Goal: Information Seeking & Learning: Understand process/instructions

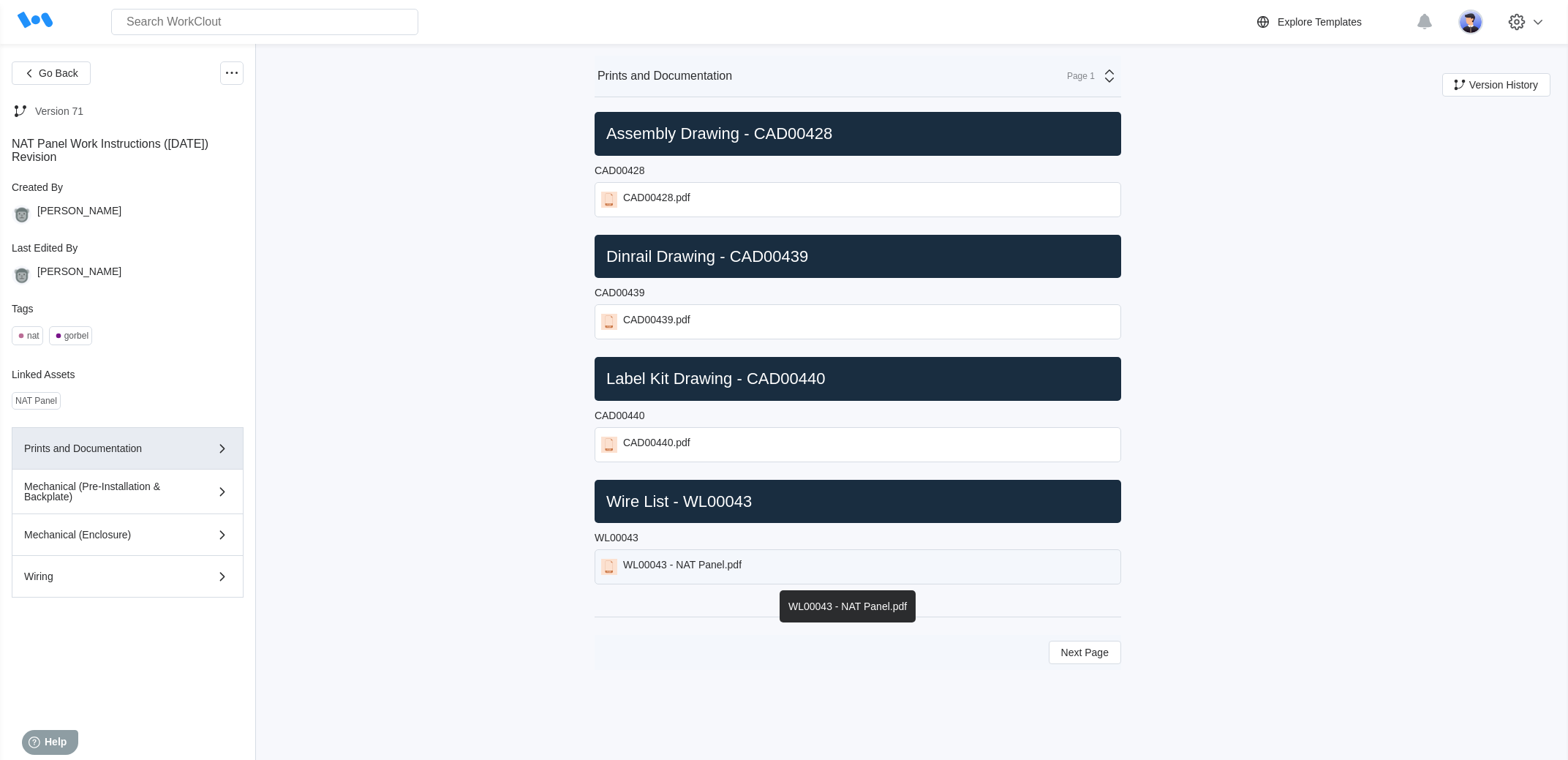
click at [670, 559] on div "WL00043 - NAT Panel.pdf" at bounding box center [858, 566] width 526 height 35
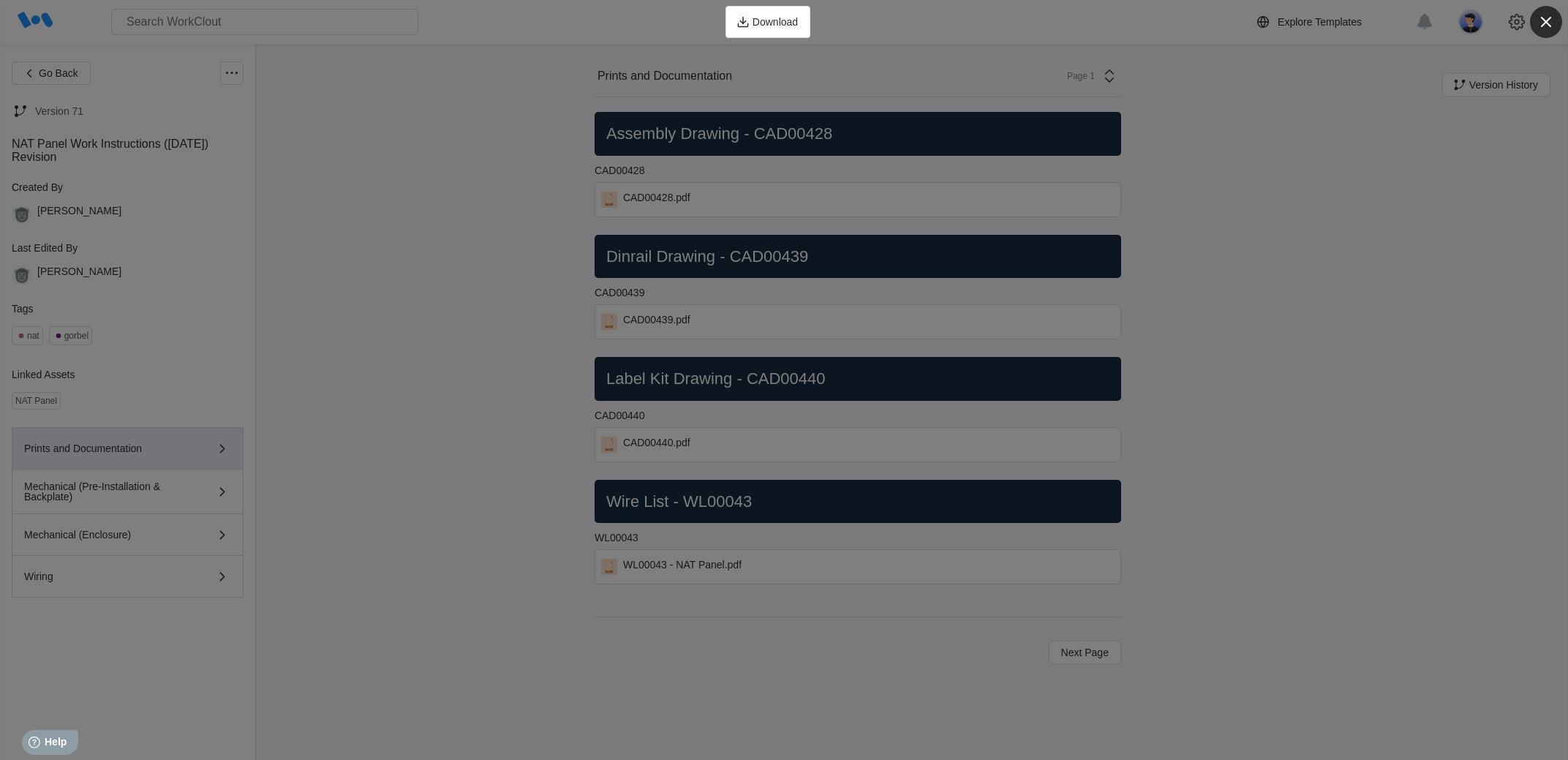
click at [1550, 22] on icon "button" at bounding box center [1546, 22] width 20 height 20
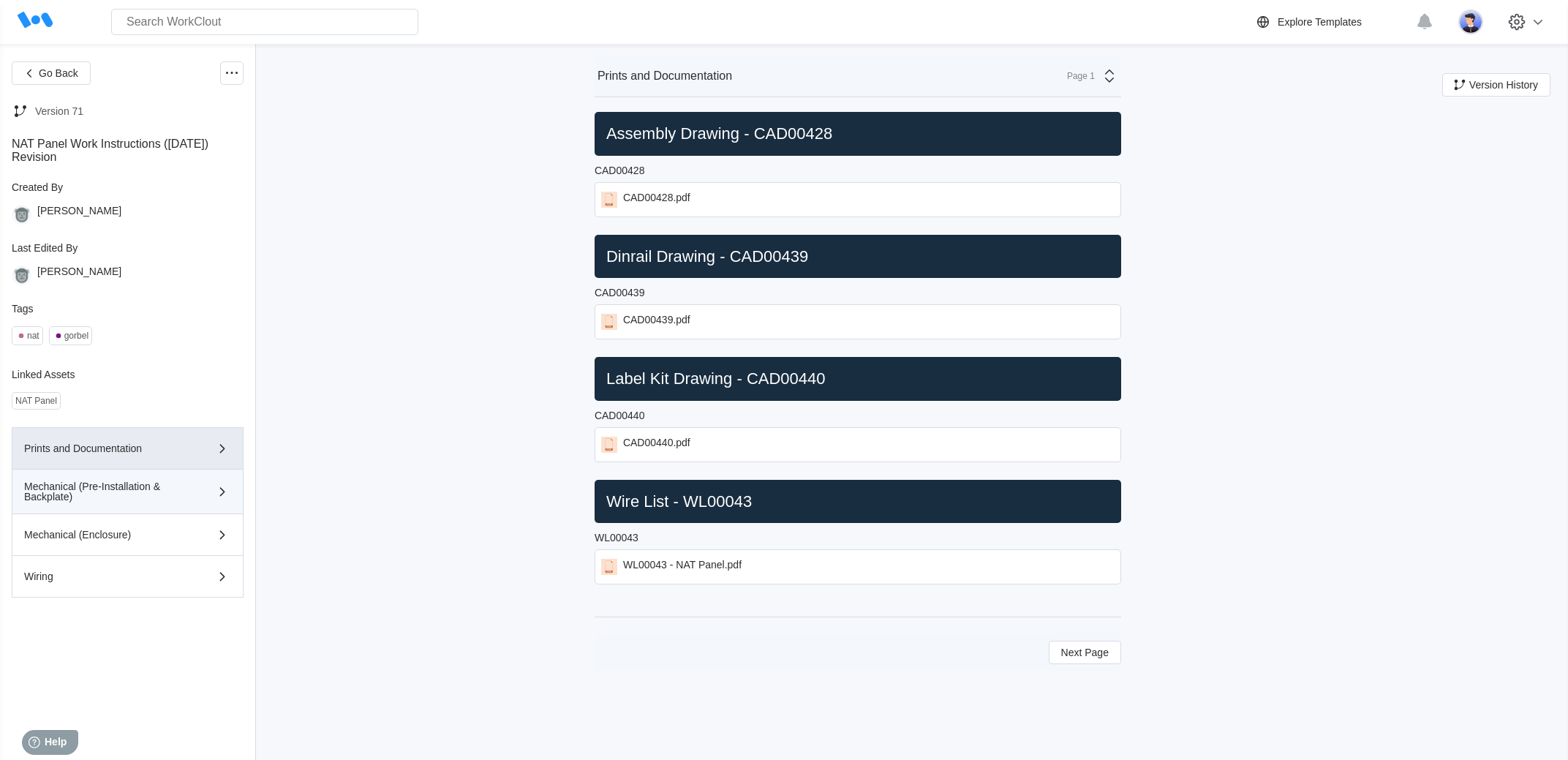
click at [134, 501] on div "Mechanical (Pre-Installation & Backplate)" at bounding box center [106, 491] width 165 height 20
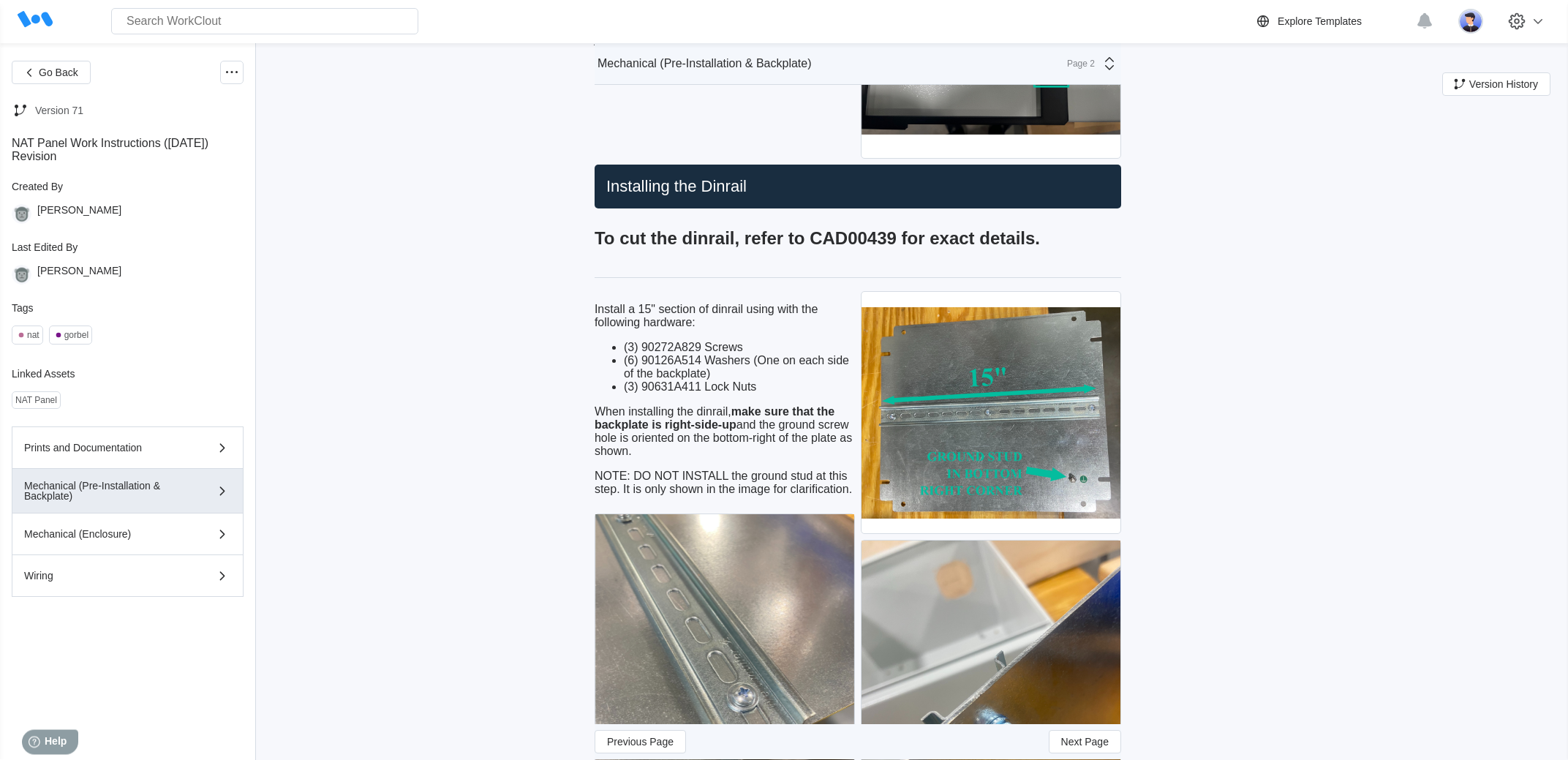
scroll to position [793, 0]
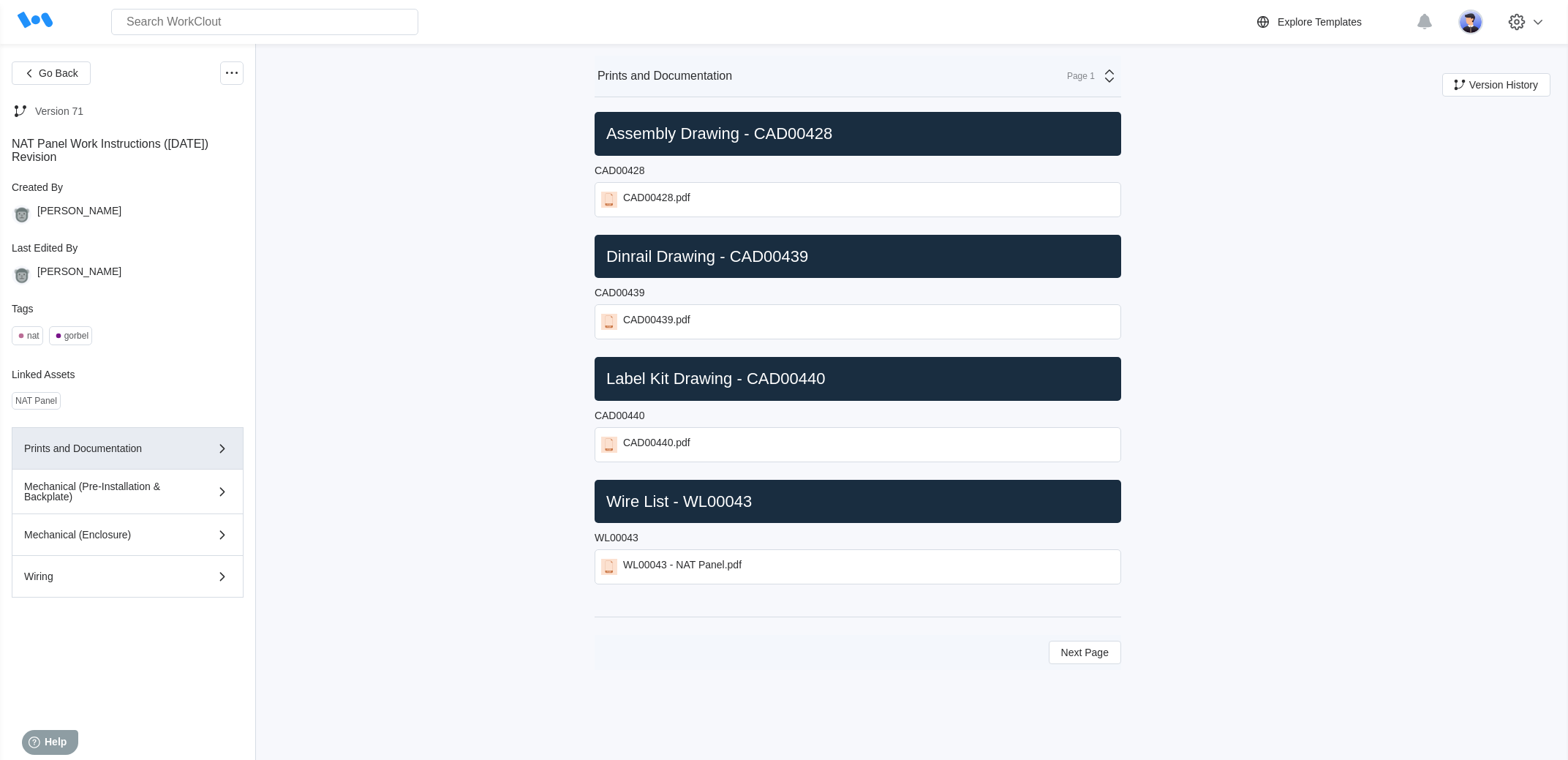
click at [594, 259] on div "Dinrail Drawing - CAD00439" at bounding box center [858, 256] width 526 height 44
click at [164, 493] on div "Mechanical (Pre-Installation & Backplate)" at bounding box center [106, 491] width 165 height 20
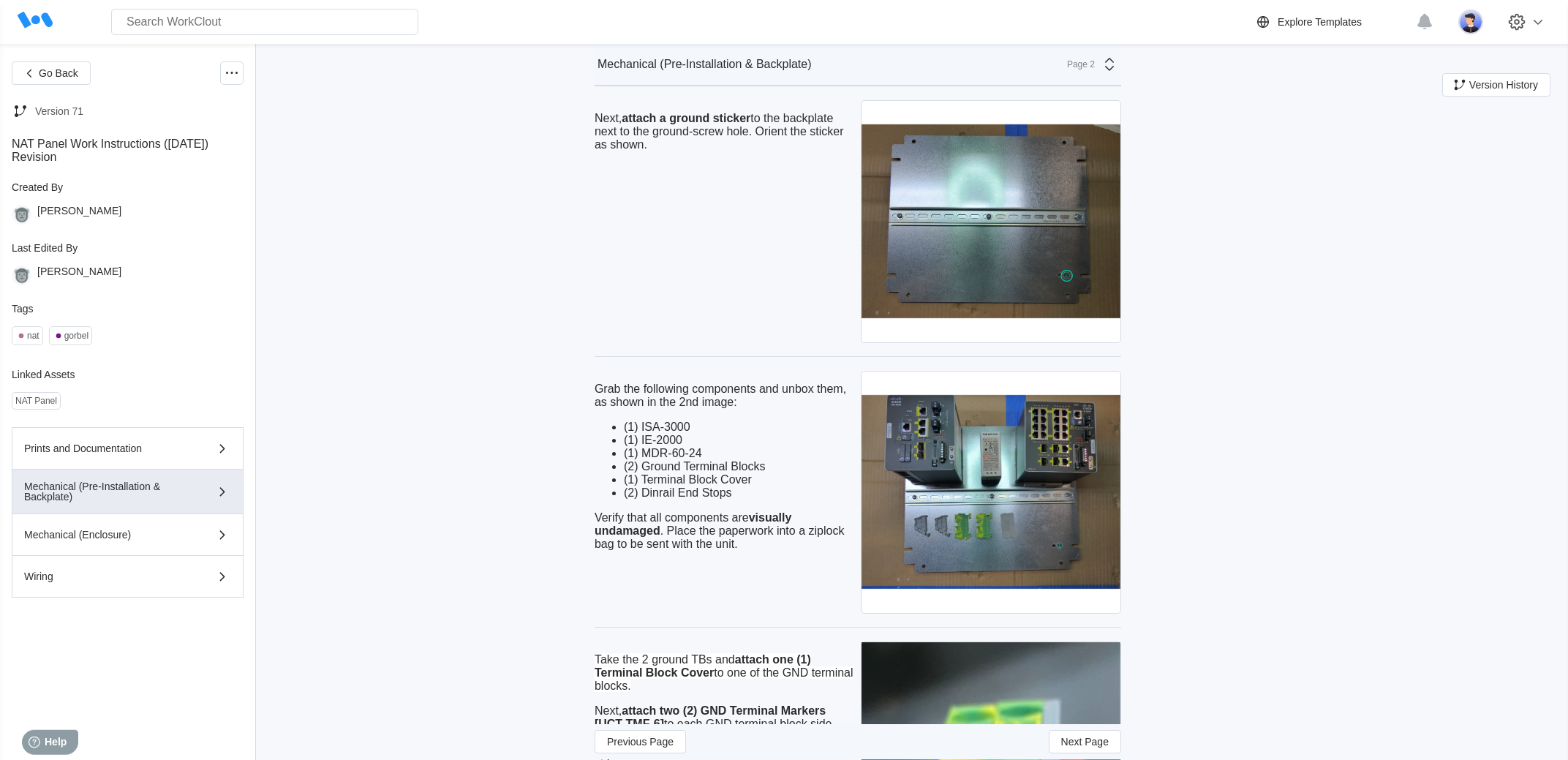
scroll to position [1675, 0]
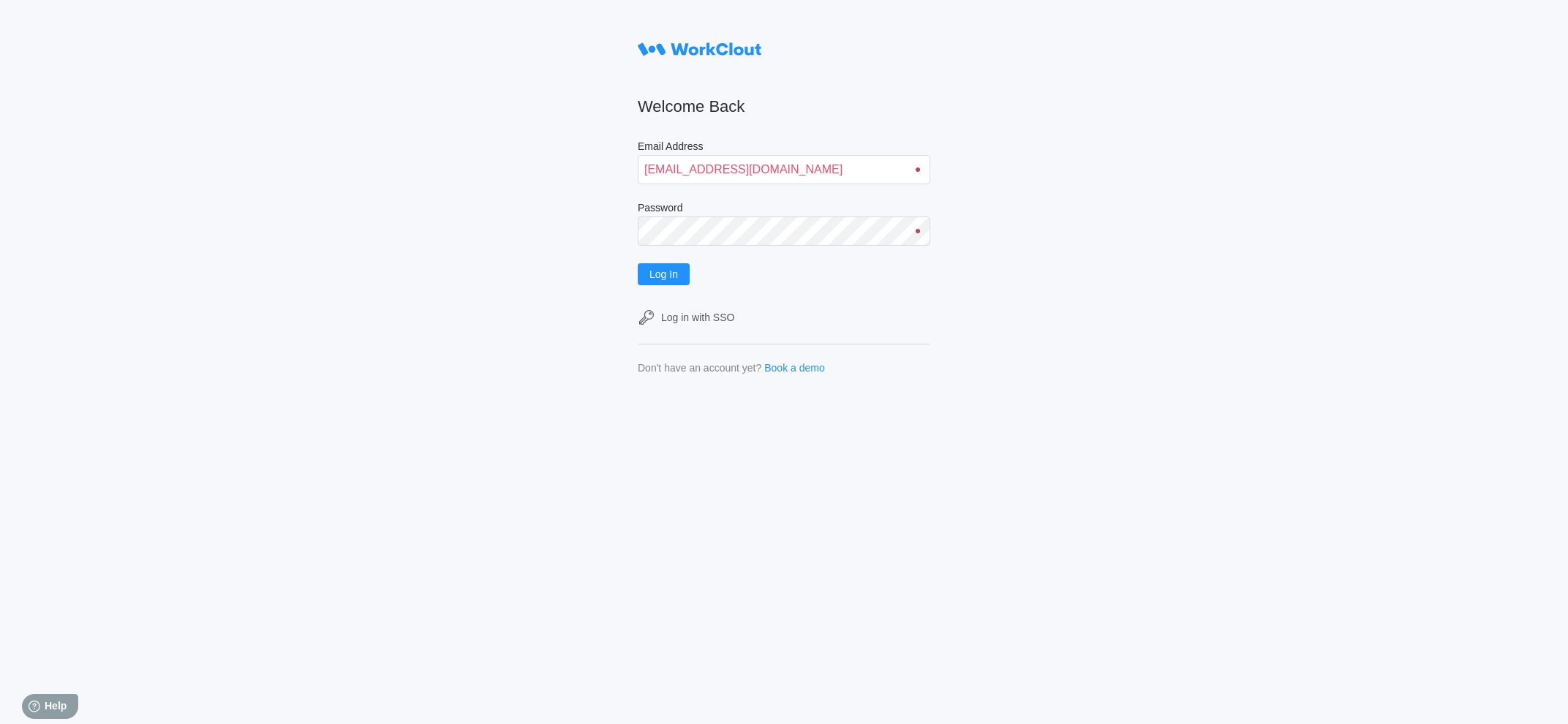
click at [638, 263] on button "Log In" at bounding box center [664, 274] width 52 height 22
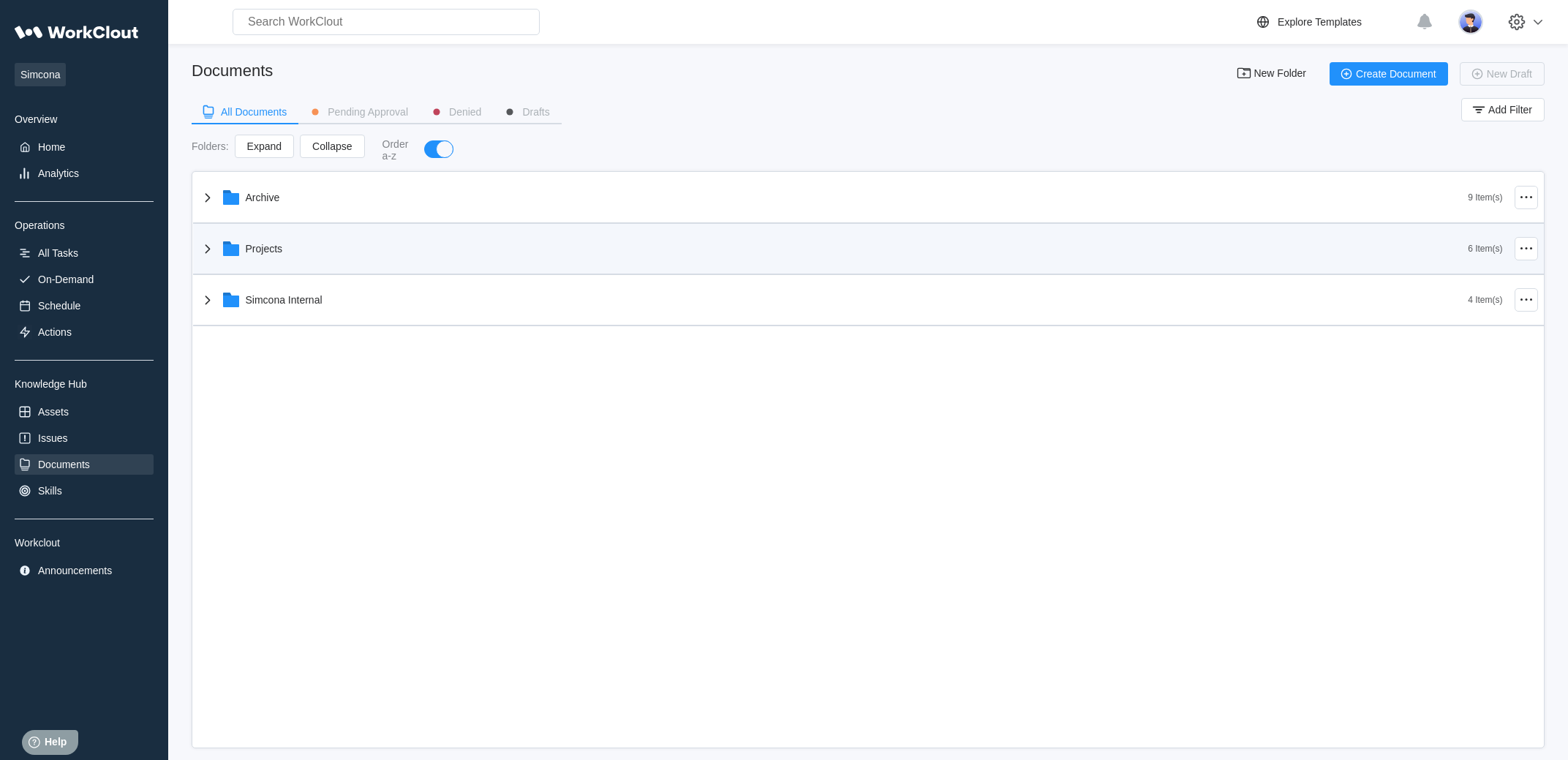
click at [410, 254] on div "Projects" at bounding box center [834, 249] width 1270 height 38
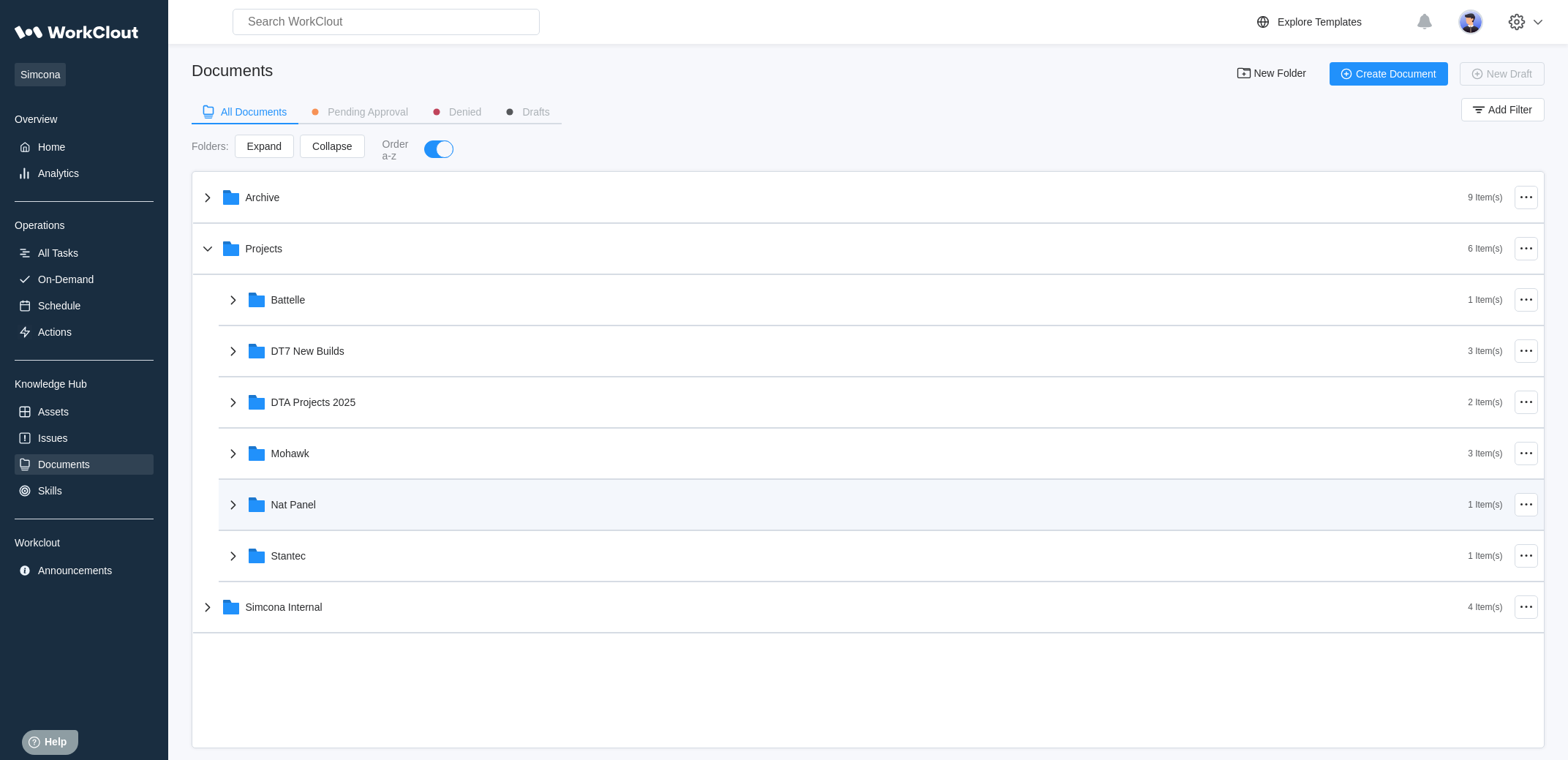
click at [299, 510] on div "Nat Panel" at bounding box center [293, 504] width 44 height 12
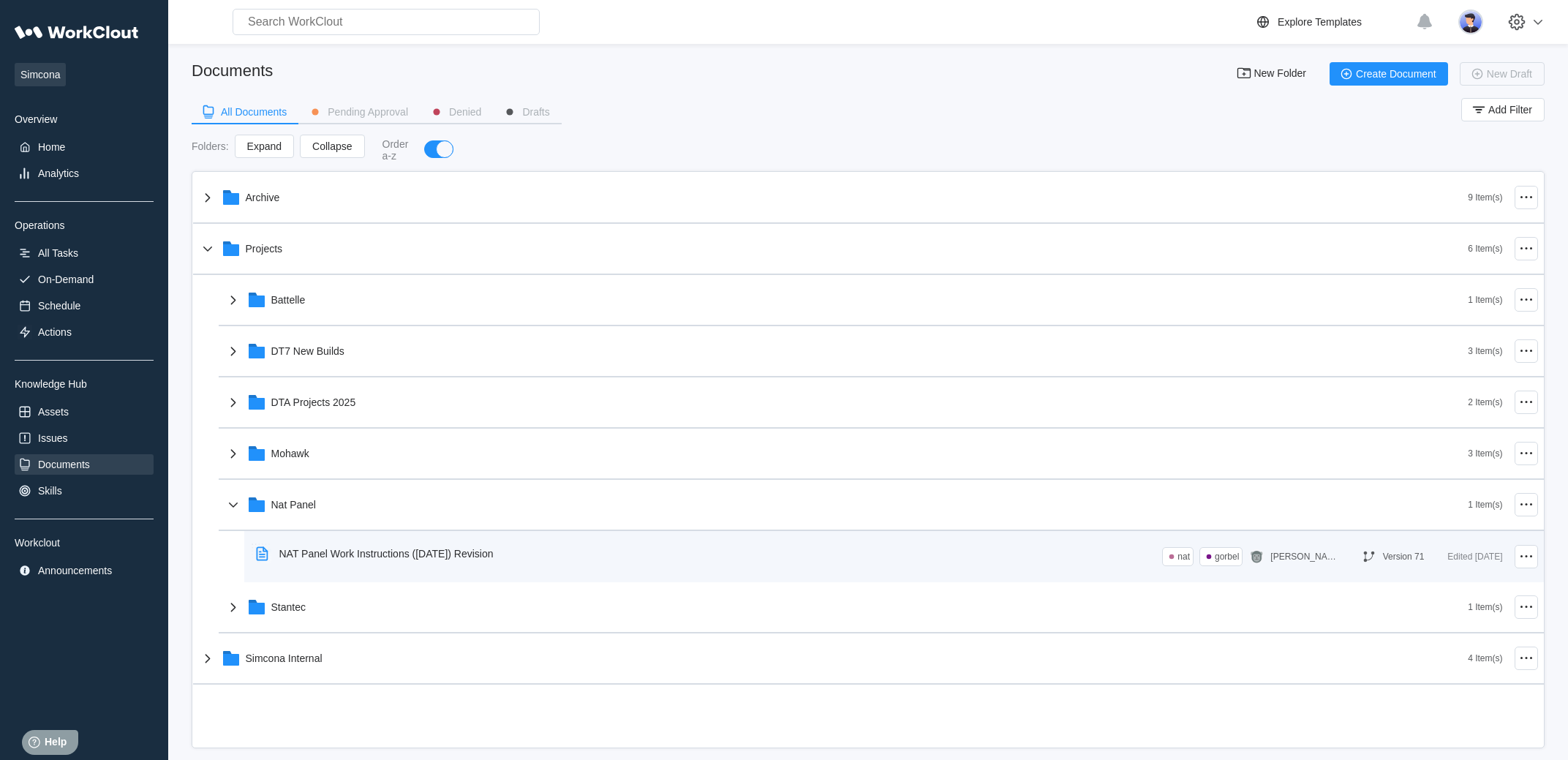
click at [323, 558] on div "NAT Panel Work Instructions ([DATE]) Revision" at bounding box center [386, 553] width 214 height 12
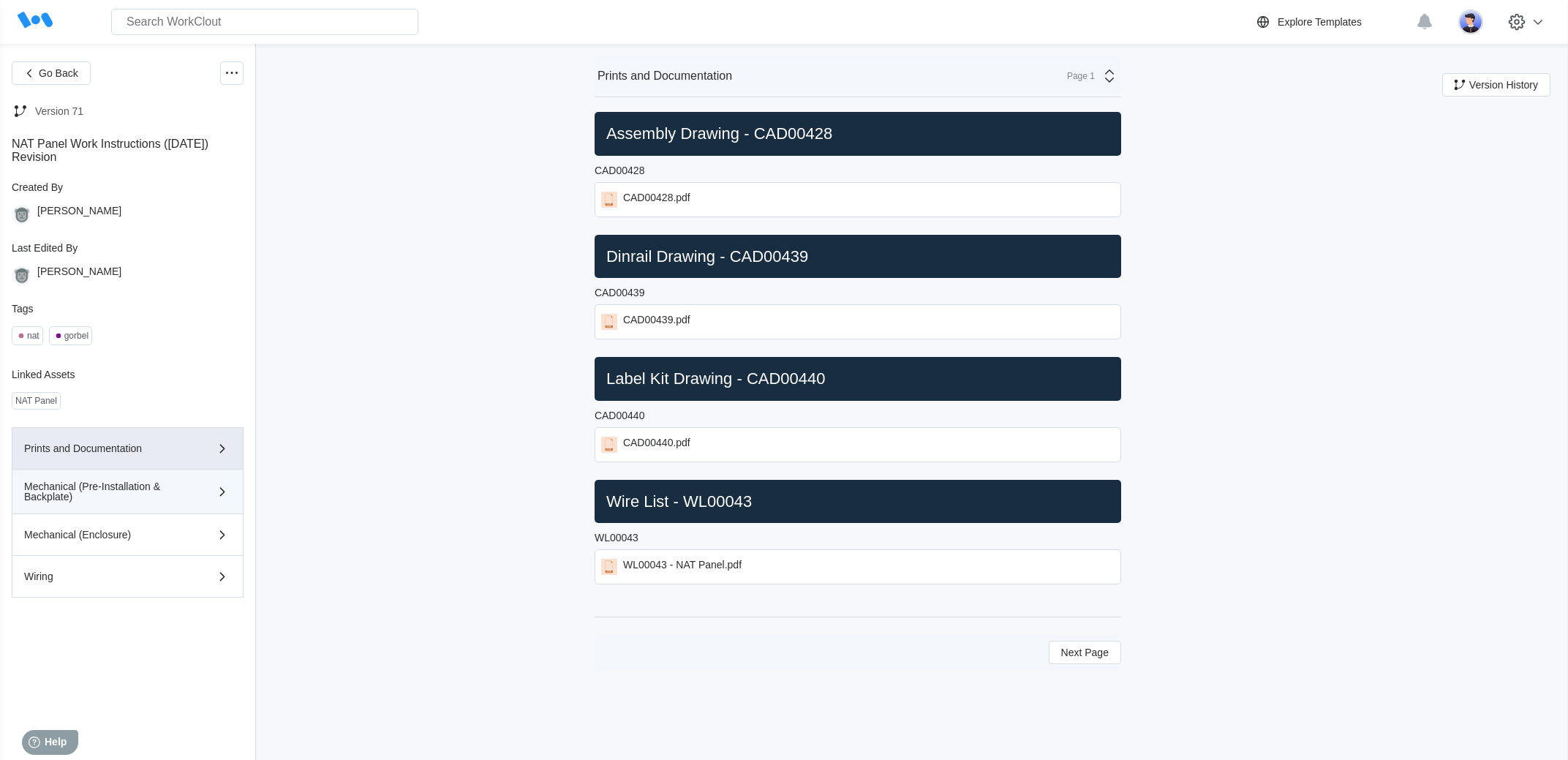
click at [101, 487] on div "Mechanical (Pre-Installation & Backplate)" at bounding box center [106, 491] width 165 height 20
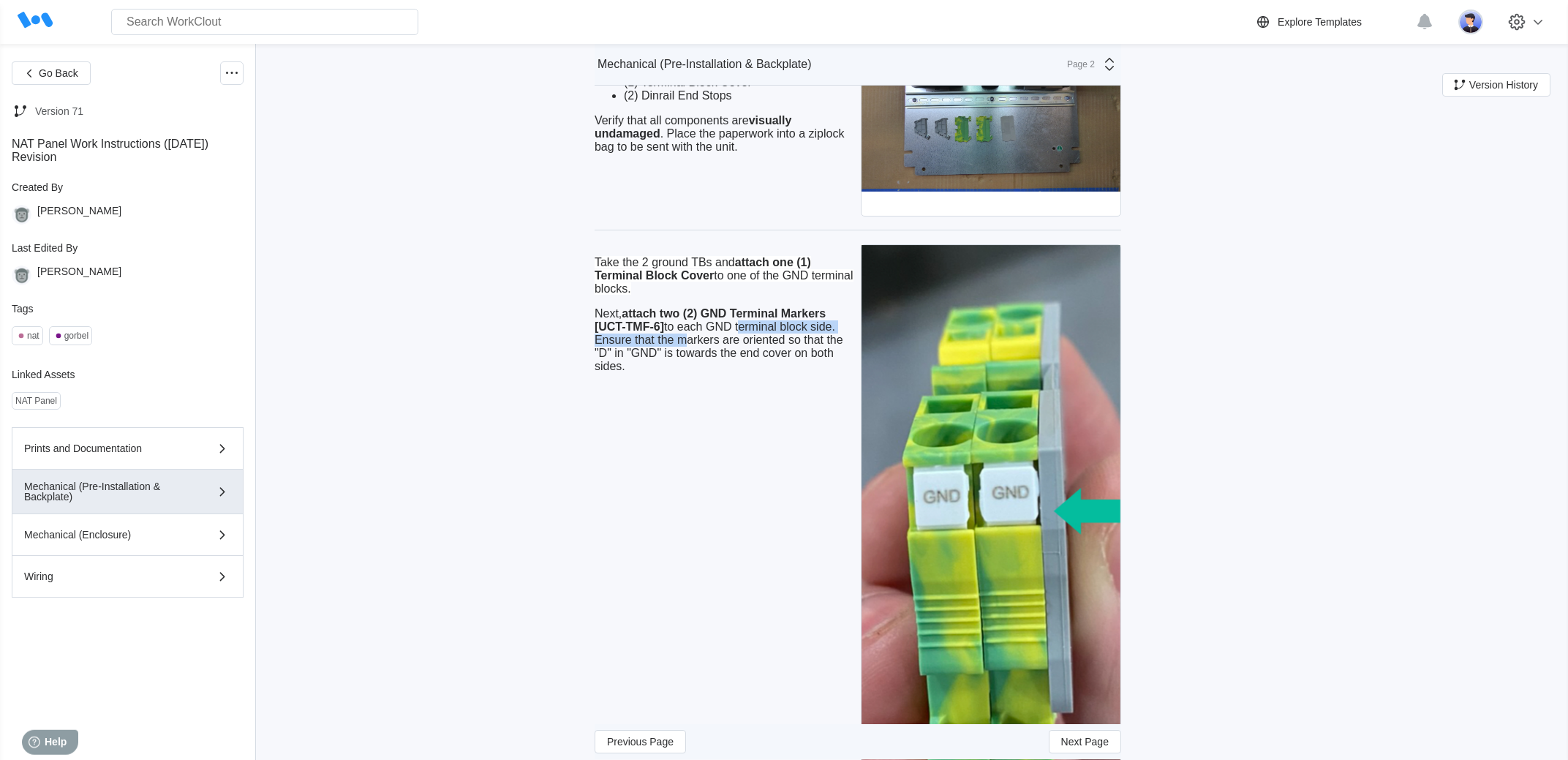
click at [558, 382] on div "Go Back Version 71 NAT Panel Work Instructions ([DATE]) Revision Created By [PE…" at bounding box center [784, 266] width 1568 height 4549
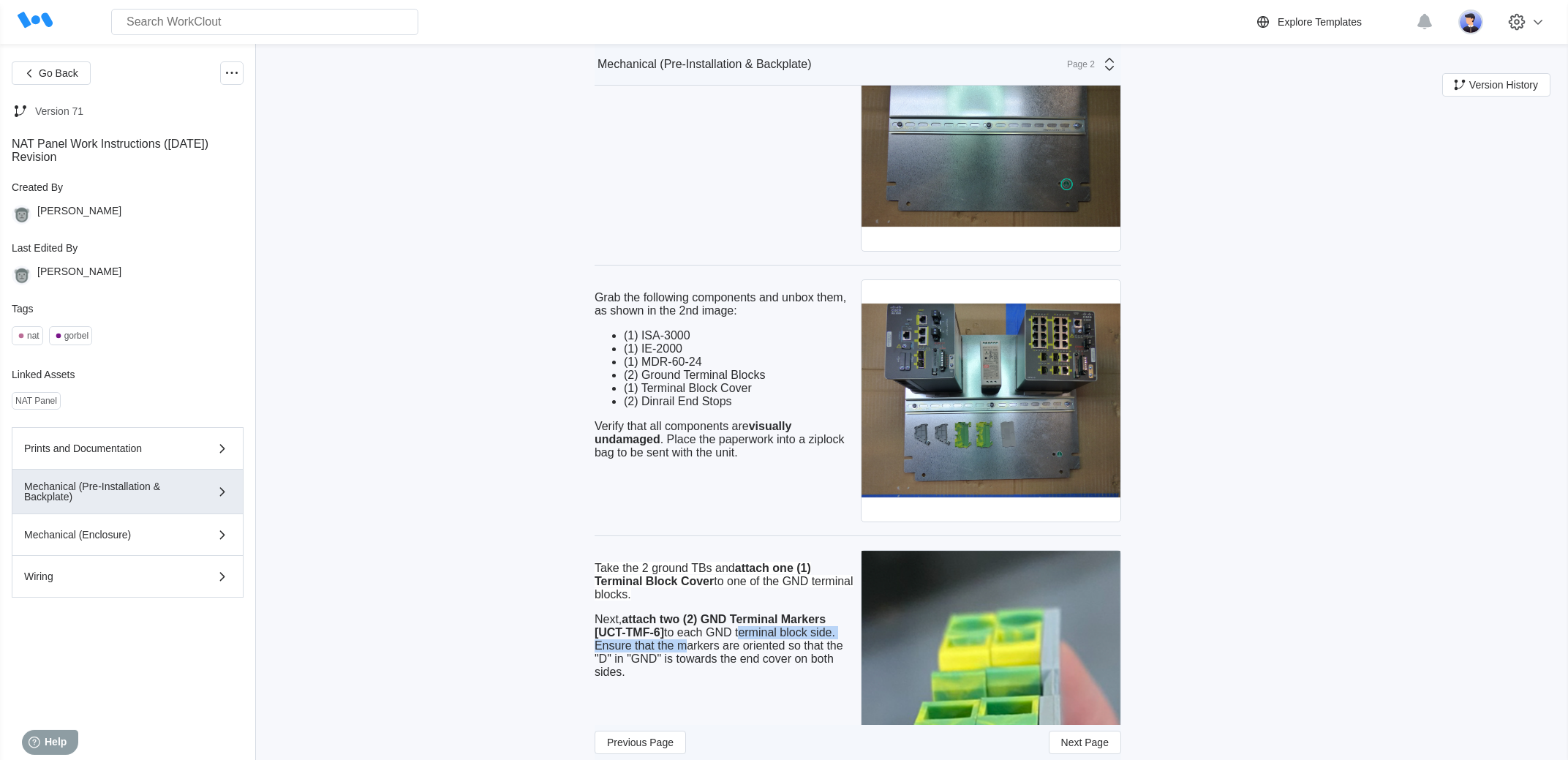
scroll to position [1744, 0]
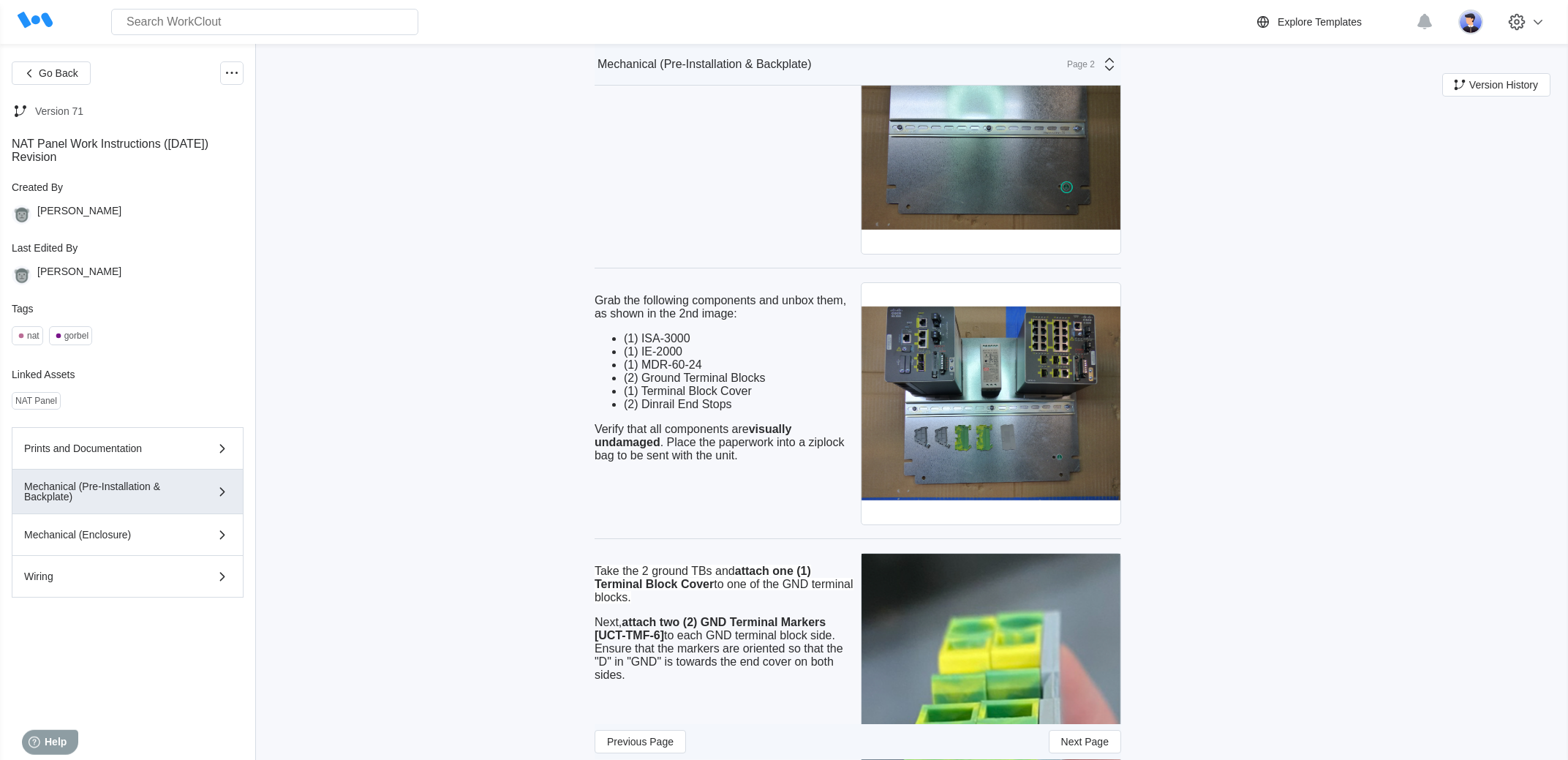
click at [558, 382] on div "Go Back Version 71 NAT Panel Work Instructions ([DATE]) Revision Created By [PE…" at bounding box center [784, 575] width 1568 height 4549
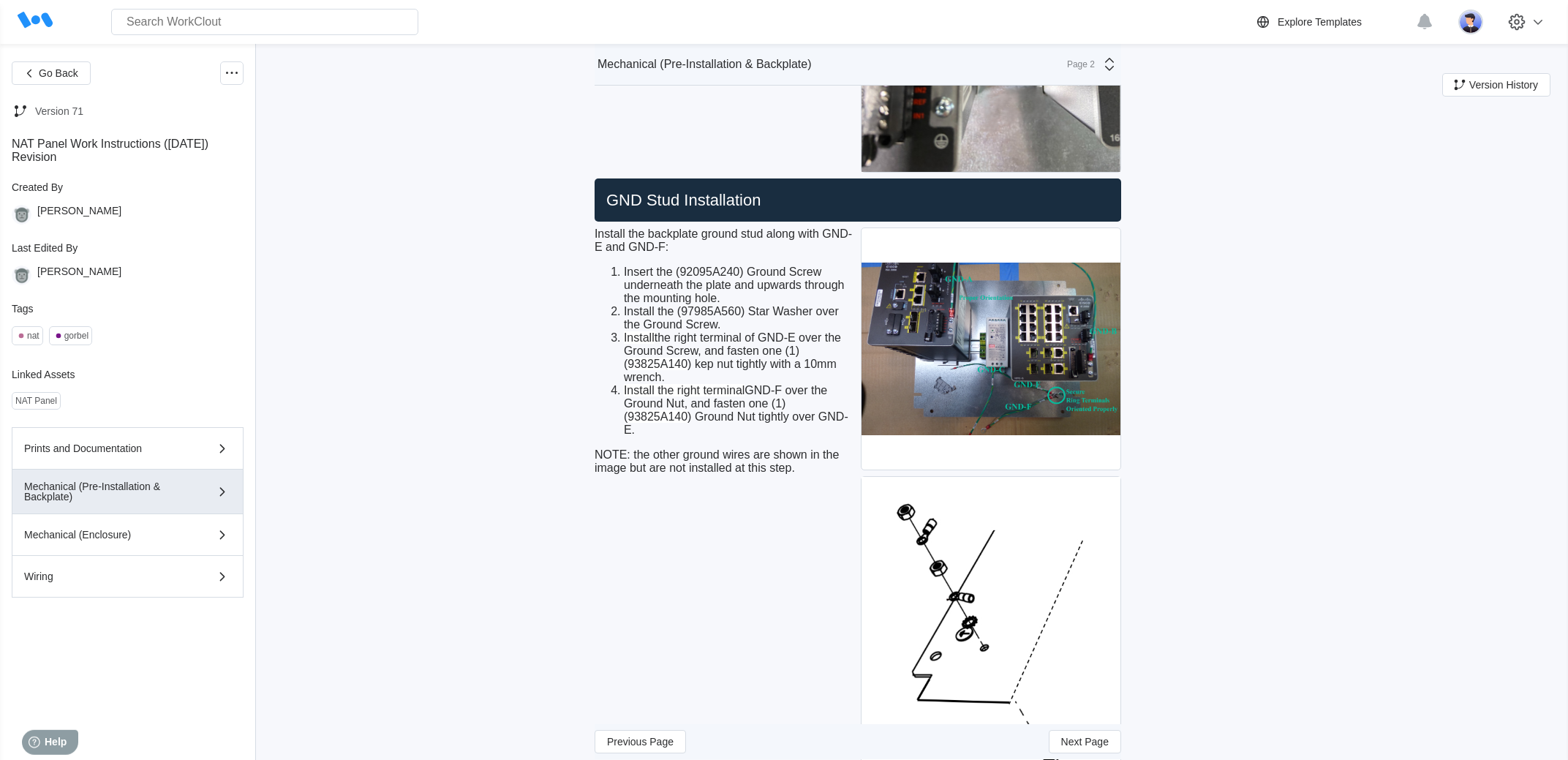
scroll to position [3684, 0]
